Goal: Task Accomplishment & Management: Use online tool/utility

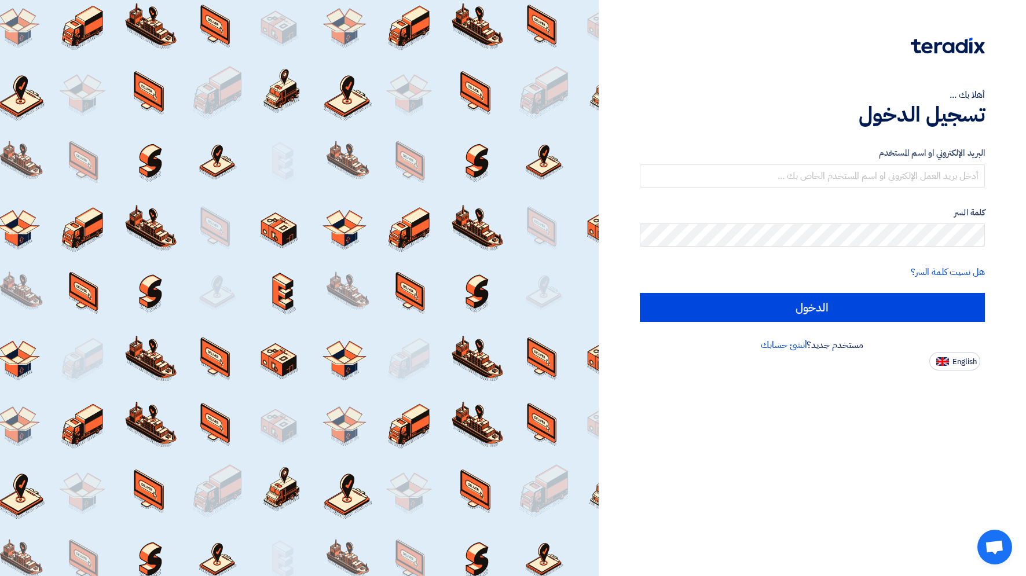
type input "[EMAIL_ADDRESS][DOMAIN_NAME]"
click at [883, 291] on form "البريد الإلكتروني او اسم المستخدم [EMAIL_ADDRESS][DOMAIN_NAME] كلمة السر هل نسي…" at bounding box center [812, 234] width 345 height 175
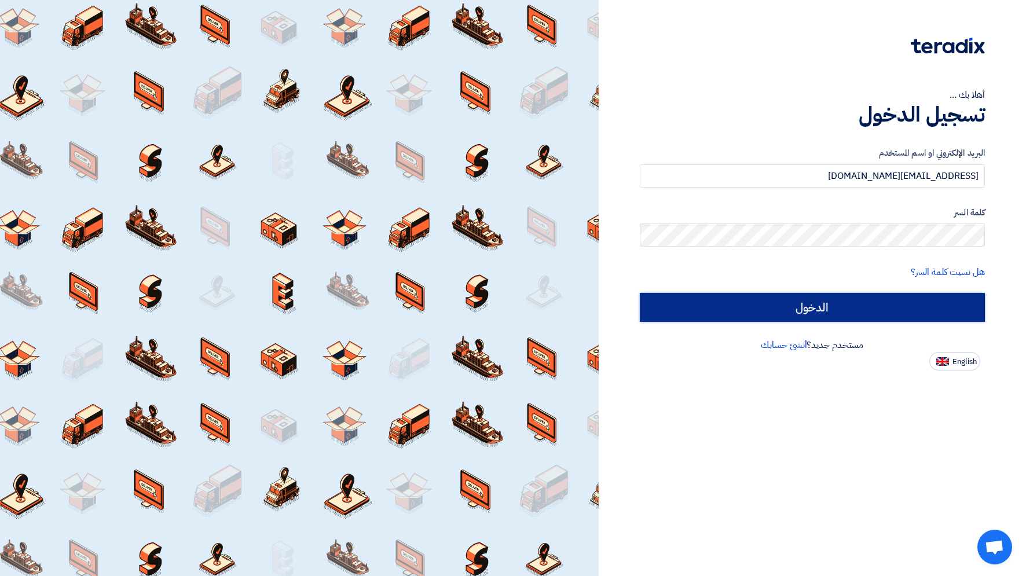
click at [882, 298] on input "الدخول" at bounding box center [812, 307] width 345 height 29
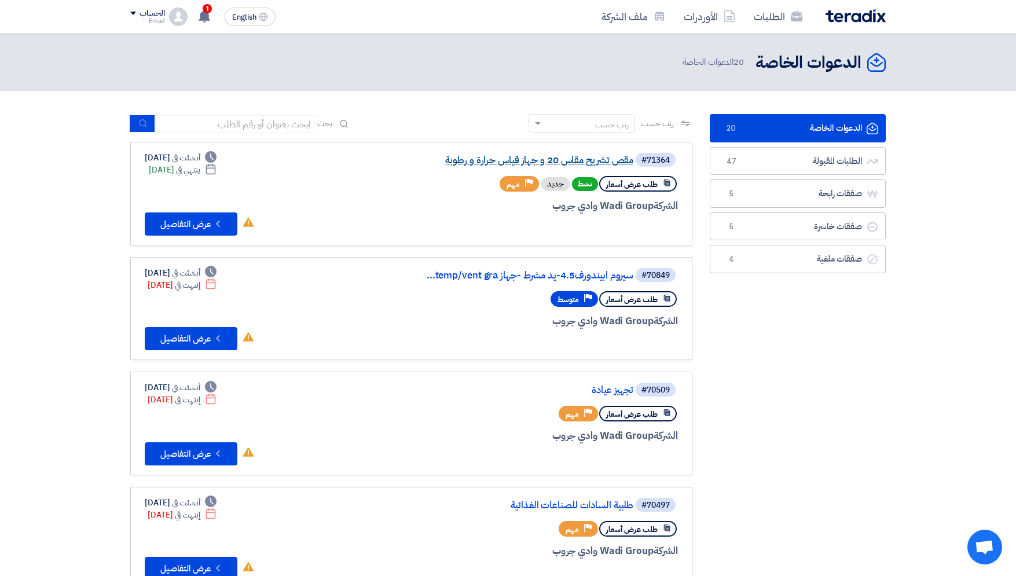
click at [575, 160] on link "مقص تشريح مقاس 20 و جهاز قياس حرارة و رطوبة" at bounding box center [518, 160] width 232 height 10
